Goal: Transaction & Acquisition: Purchase product/service

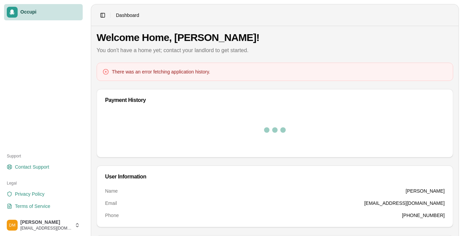
scroll to position [3, 0]
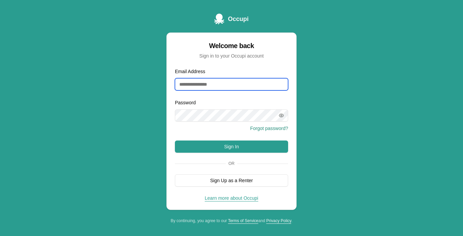
type input "**********"
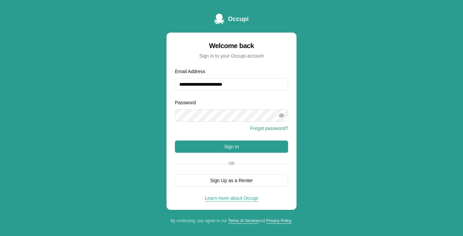
click at [281, 117] on icon "button" at bounding box center [281, 115] width 5 height 5
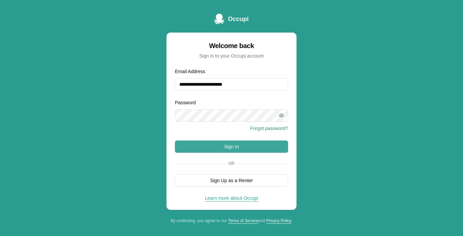
click at [236, 146] on button "Sign In" at bounding box center [231, 147] width 113 height 12
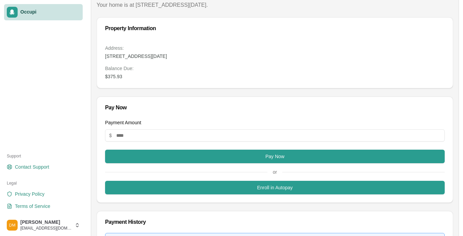
scroll to position [38, 0]
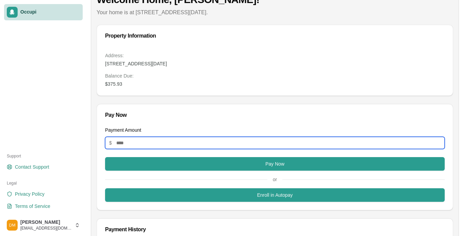
click at [139, 140] on input "Payment Amount" at bounding box center [275, 143] width 340 height 12
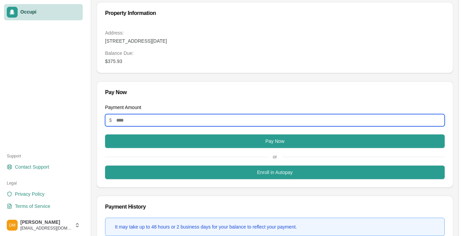
scroll to position [61, 0]
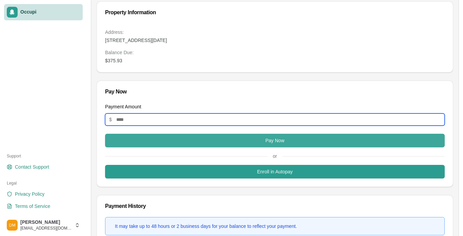
type input "******"
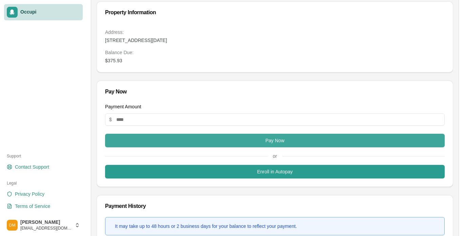
click at [278, 142] on button "Pay Now" at bounding box center [275, 141] width 340 height 14
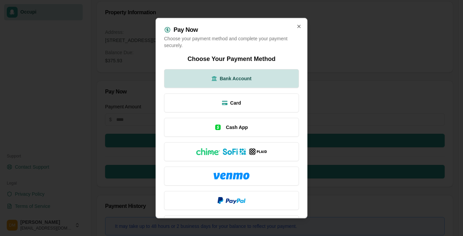
click at [247, 78] on span "Bank Account" at bounding box center [236, 78] width 32 height 7
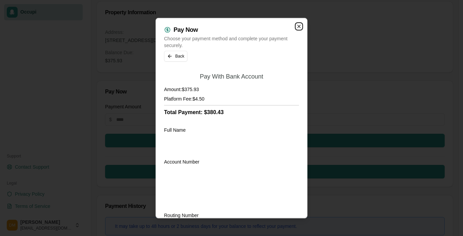
click at [300, 27] on icon "button" at bounding box center [298, 25] width 5 height 5
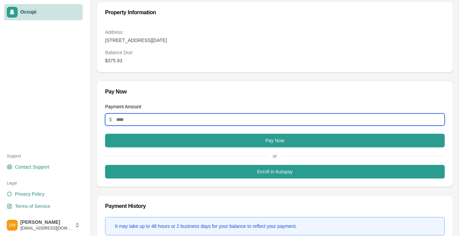
drag, startPoint x: 137, startPoint y: 121, endPoint x: 141, endPoint y: 119, distance: 5.2
click at [137, 121] on input "Payment Amount" at bounding box center [275, 120] width 340 height 12
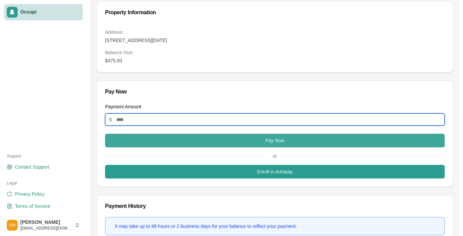
type input "******"
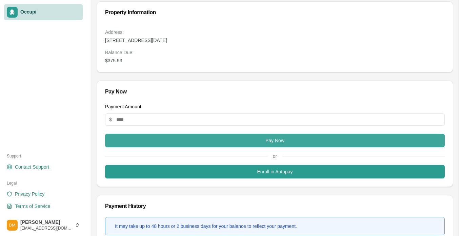
click at [286, 143] on button "Pay Now" at bounding box center [275, 141] width 340 height 14
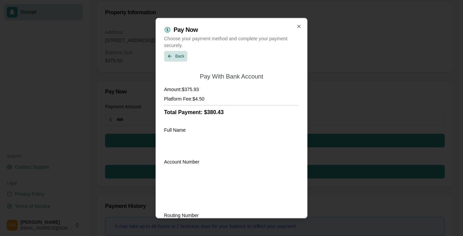
click at [178, 54] on button "Back" at bounding box center [175, 56] width 23 height 11
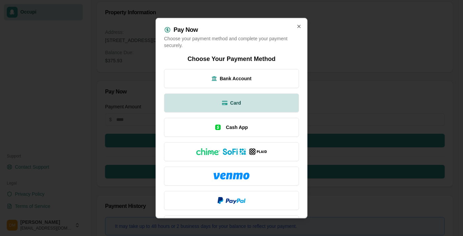
click at [241, 105] on span "Card" at bounding box center [235, 102] width 11 height 7
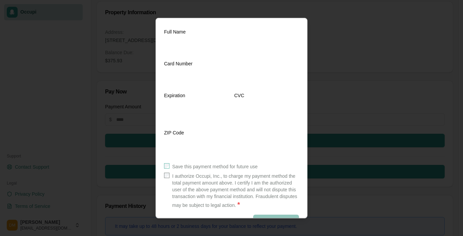
scroll to position [99, 0]
click at [272, 217] on button "Submit Payment" at bounding box center [276, 220] width 46 height 12
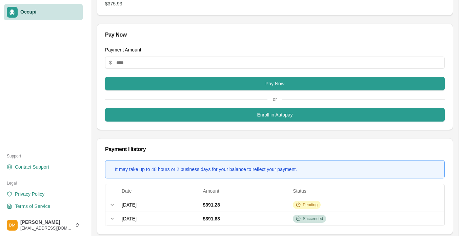
scroll to position [27, 0]
